Goal: Information Seeking & Learning: Find specific page/section

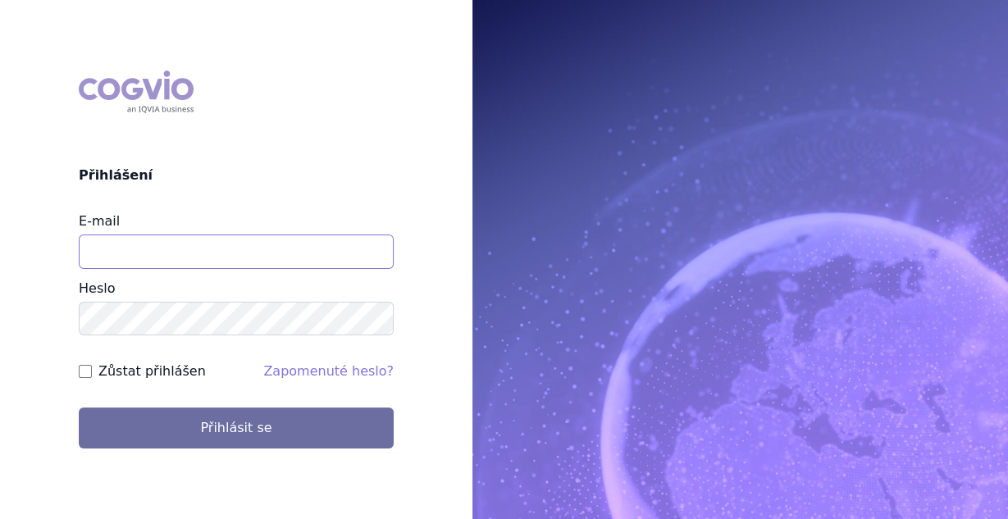
type input "[PERSON_NAME][EMAIL_ADDRESS][PERSON_NAME][DOMAIN_NAME]"
click at [81, 370] on input "Zůstat přihlášen" at bounding box center [85, 371] width 13 height 13
checkbox input "true"
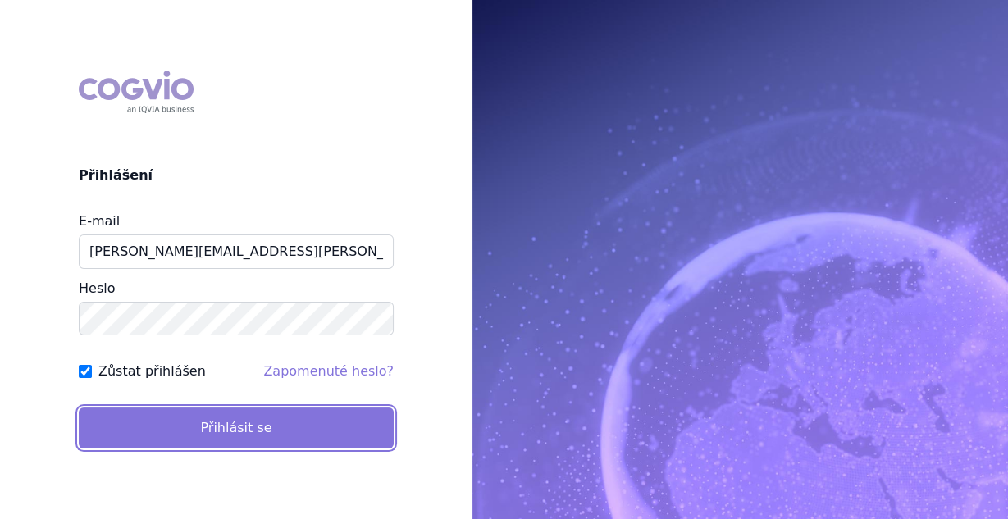
click at [195, 415] on button "Přihlásit se" at bounding box center [236, 427] width 315 height 41
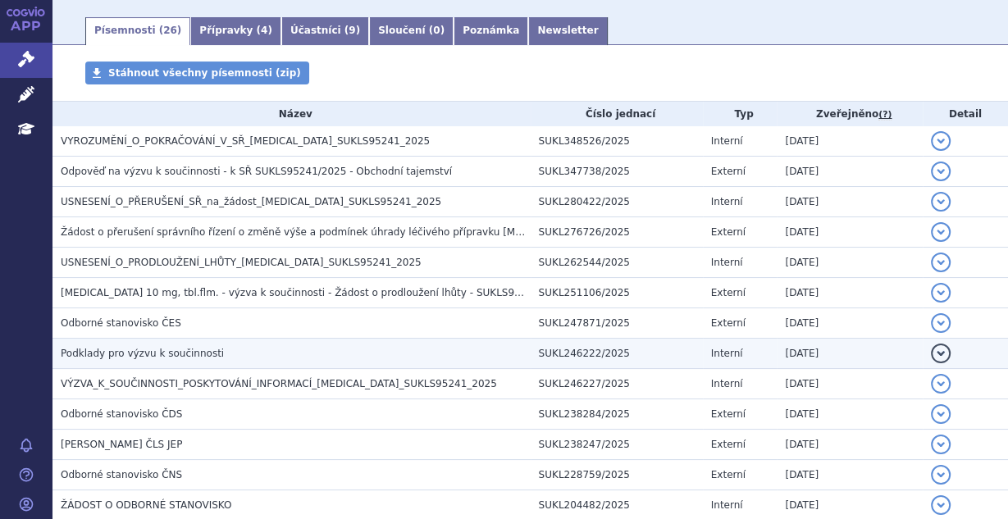
scroll to position [262, 0]
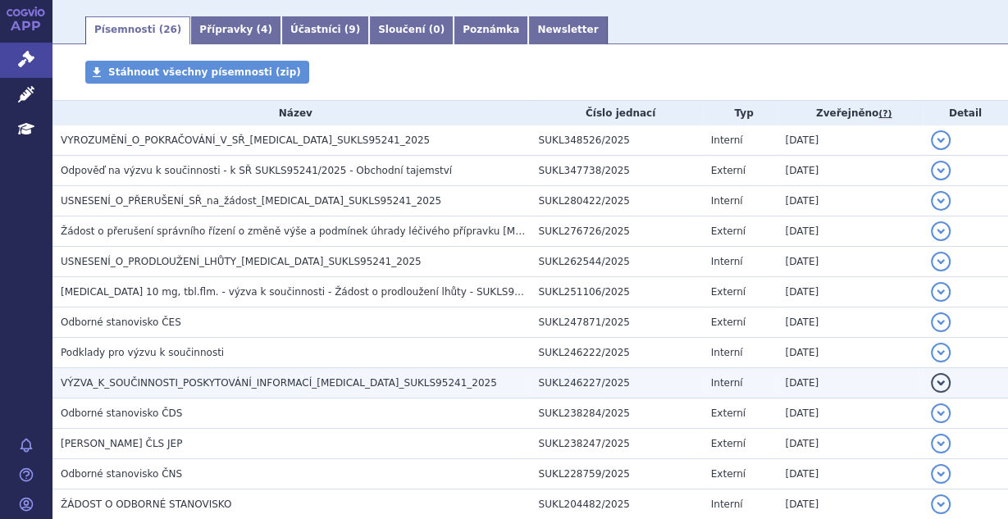
click at [237, 377] on span "VÝZVA_K_SOUČINNOSTI_POSKYTOVÁNÍ_INFORMACÍ_JARDIANCE_SUKLS95241_2025" at bounding box center [279, 382] width 436 height 11
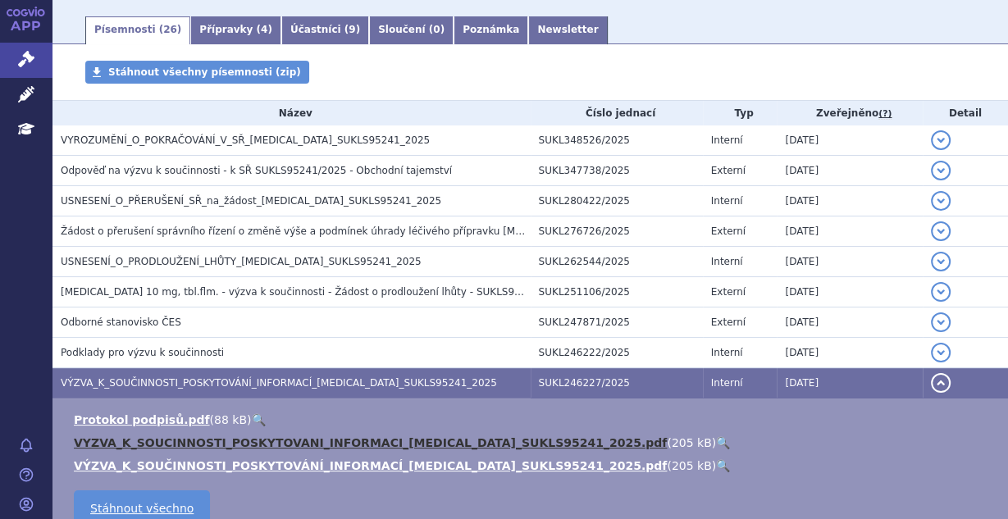
click at [239, 439] on link "VYZVA_K_SOUCINNOSTI_POSKYTOVANI_INFORMACI_JARDIANCE_SUKLS95241_2025.pdf" at bounding box center [370, 442] width 593 height 13
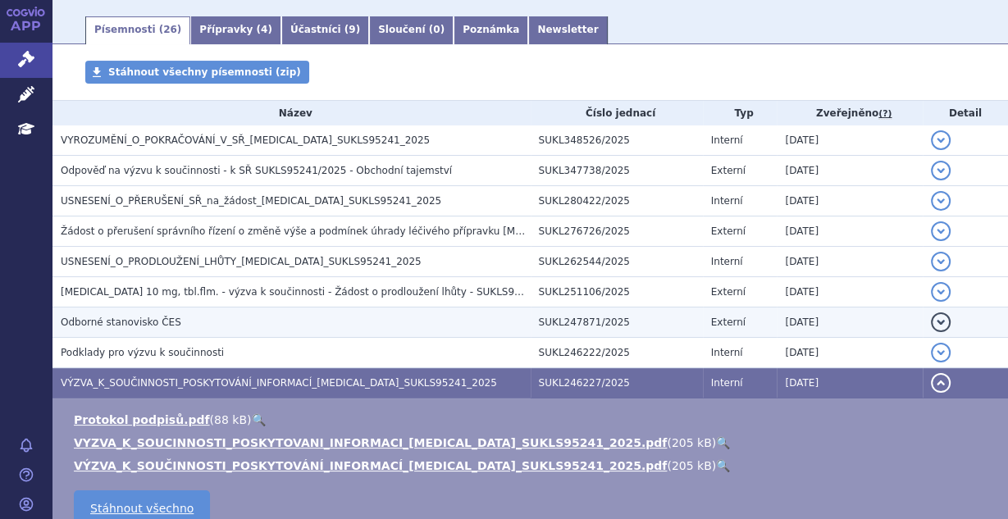
click at [179, 323] on h3 "Odborné stanovisko ČES" at bounding box center [296, 322] width 470 height 16
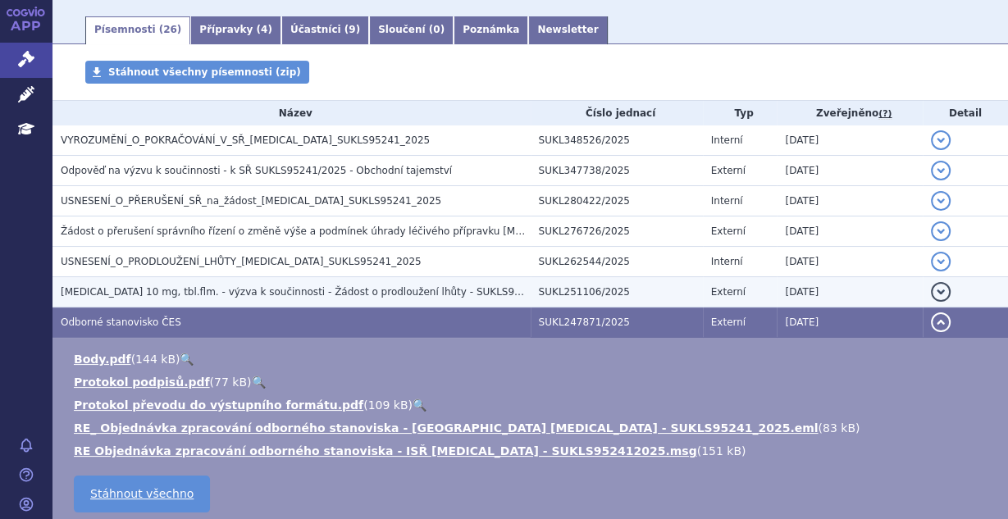
click at [229, 300] on td "Jardiance 10 mg, tbl.flm. - výzva k součinnosti - Žádost o prodloužení lhůty - …" at bounding box center [291, 292] width 478 height 30
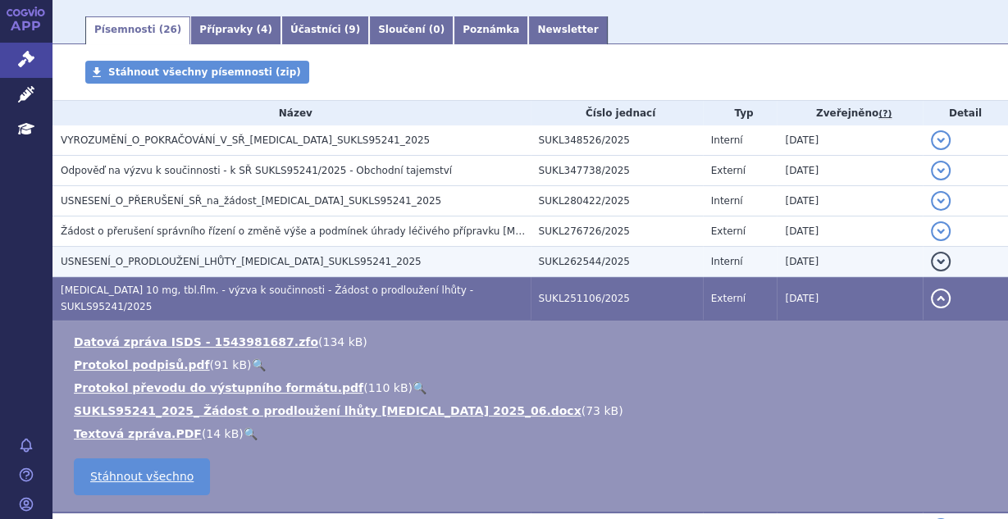
click at [230, 252] on td "USNESENÍ_O_PRODLOUŽENÍ_LHŮTY_JARDIANCE_SUKLS95241_2025" at bounding box center [291, 262] width 478 height 30
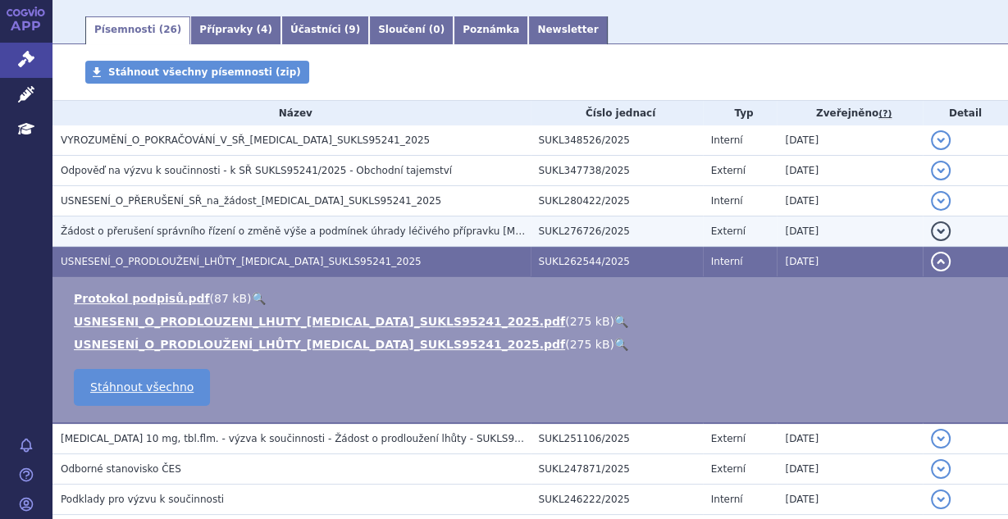
click at [243, 227] on span "Žádost o přerušení správního řízení o změně výše a podmínek úhrady léčivého pří…" at bounding box center [370, 230] width 618 height 11
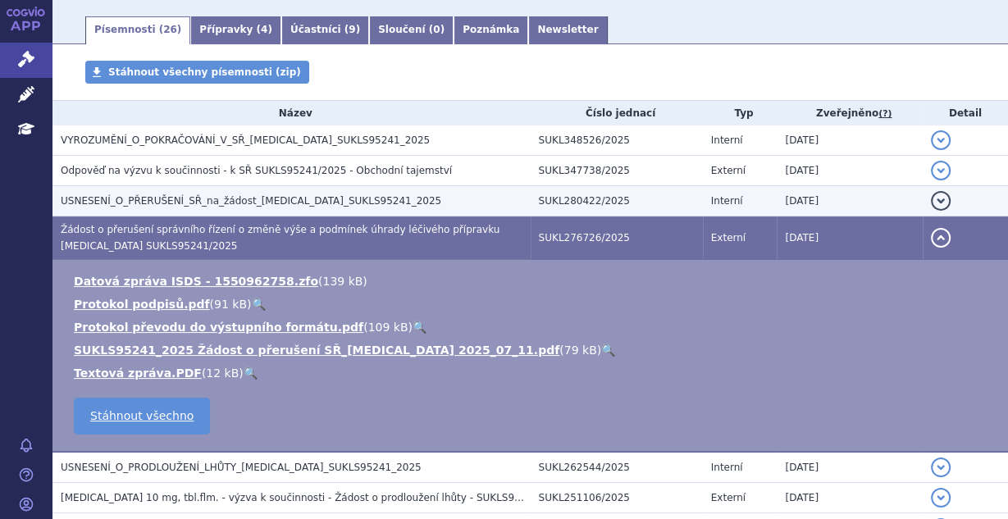
click at [239, 196] on span "USNESENÍ_O_PŘERUŠENÍ_SŘ_na_žádost_JARDIANCE_SUKLS95241_2025" at bounding box center [251, 200] width 380 height 11
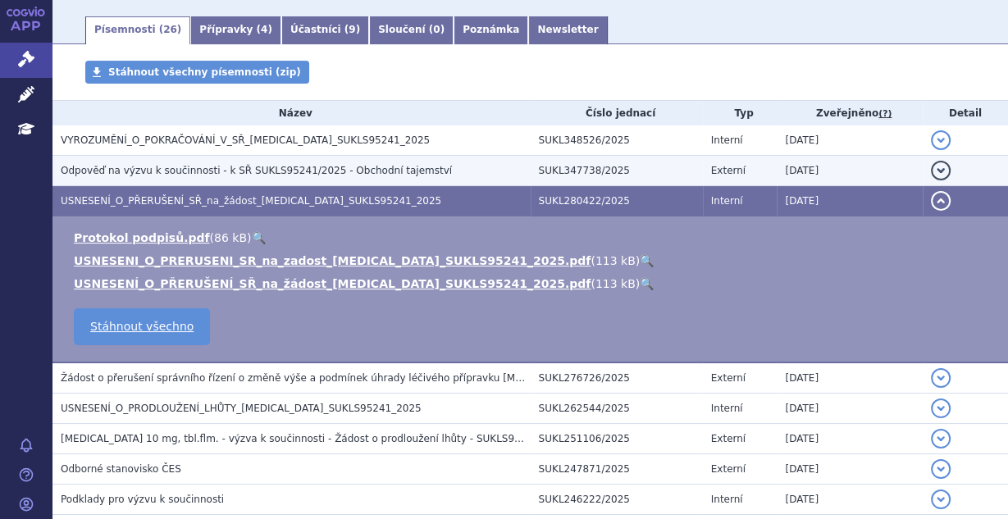
click at [244, 176] on span "Odpověď na výzvu k součinnosti - k SŘ SUKLS95241/2025 - Obchodní tajemství" at bounding box center [256, 170] width 391 height 11
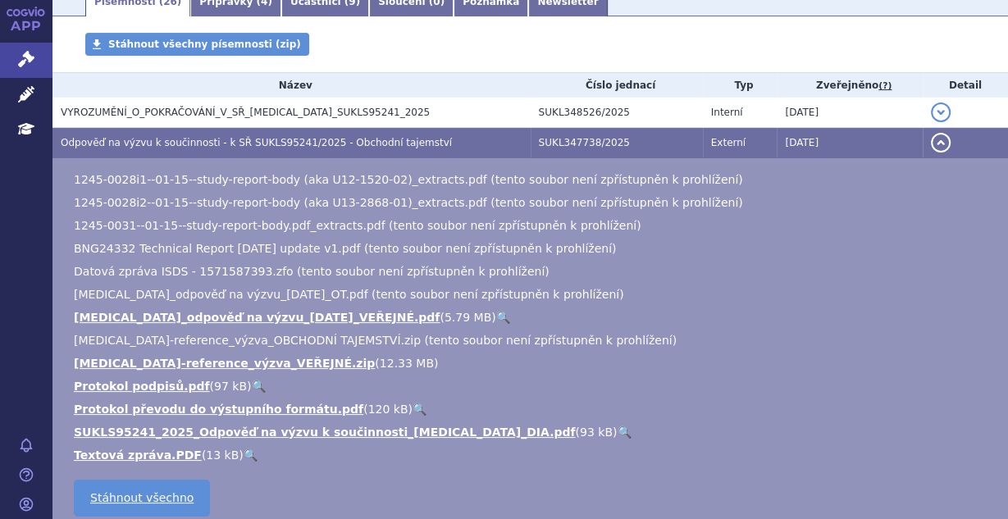
scroll to position [306, 0]
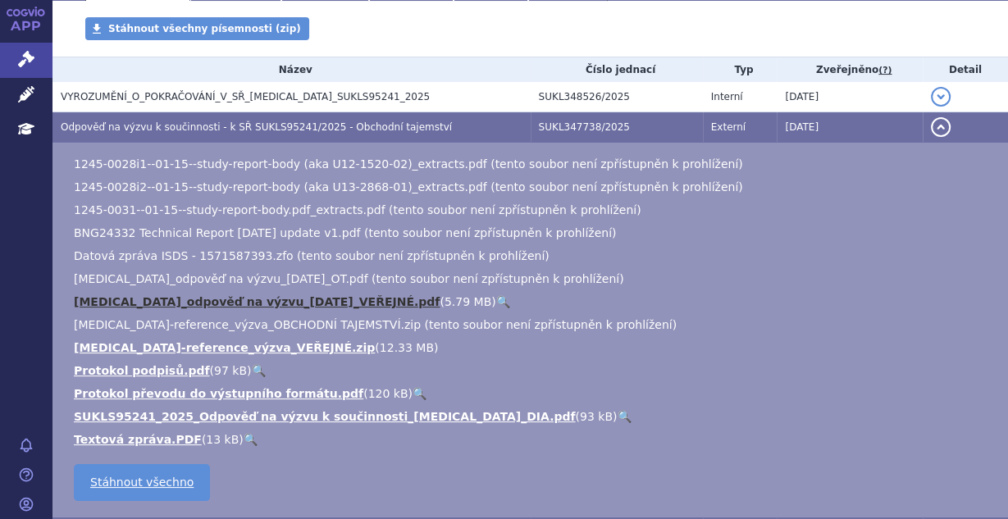
click at [285, 304] on link "JARDIANCE_odpověď na výzvu_2025-08-25_VEŘEJNÉ.pdf" at bounding box center [257, 301] width 366 height 13
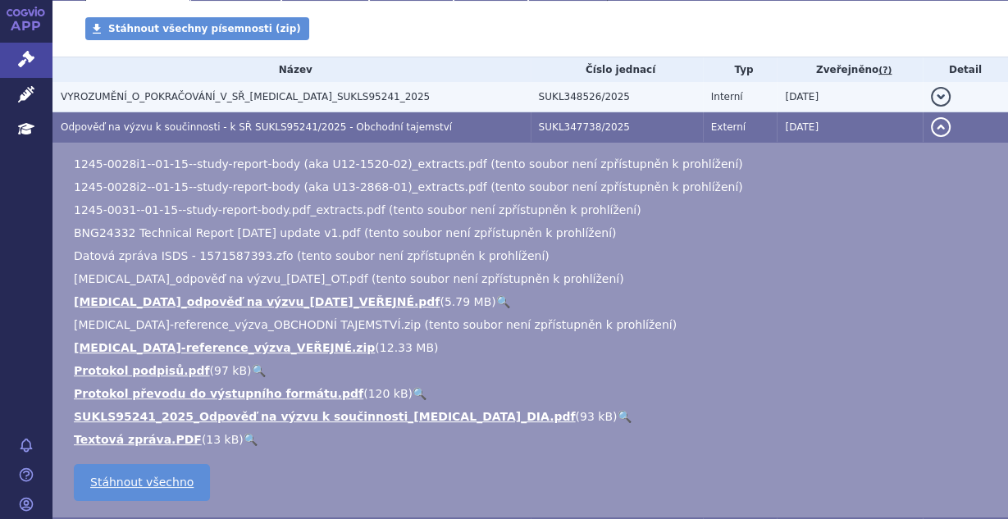
click at [253, 102] on span "VYROZUMĚNÍ_O_POKRAČOVÁNÍ_V_SŘ_JARDIANCE_SUKLS95241_2025" at bounding box center [245, 96] width 369 height 11
